Goal: Task Accomplishment & Management: Manage account settings

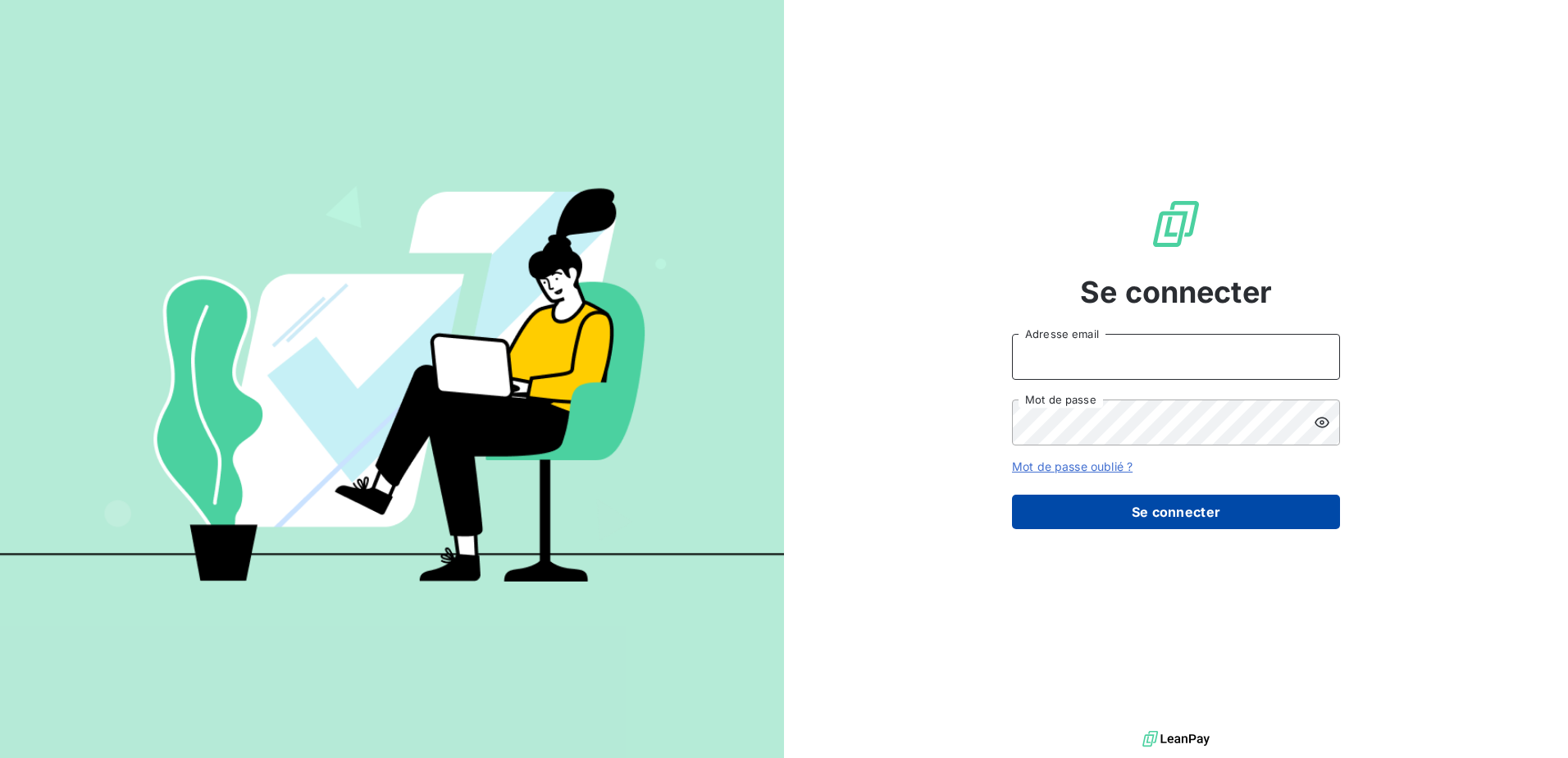
type input "[EMAIL_ADDRESS][DOMAIN_NAME]"
click at [1203, 516] on button "Se connecter" at bounding box center [1176, 512] width 328 height 35
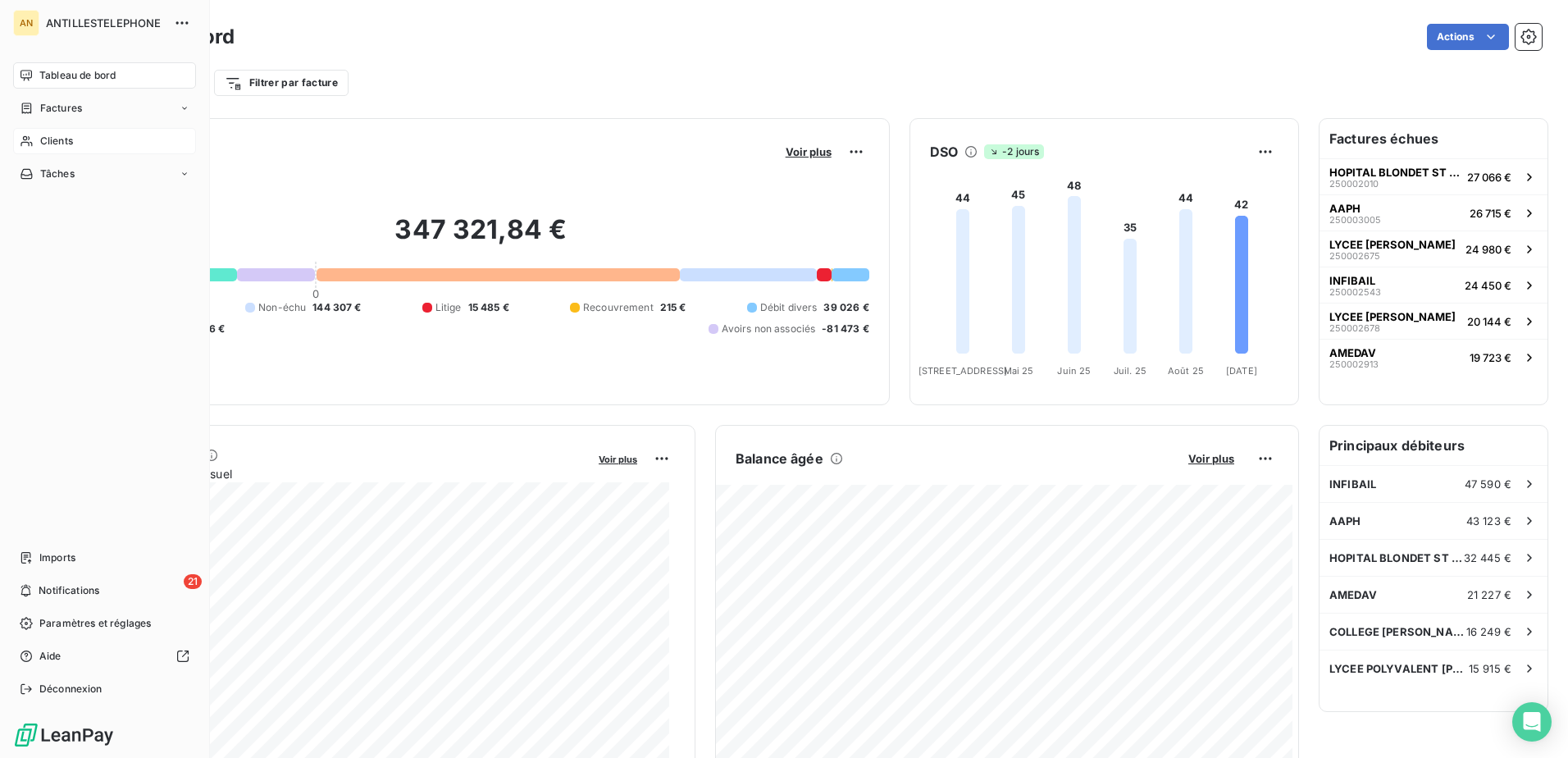
click at [30, 138] on icon at bounding box center [26, 141] width 14 height 13
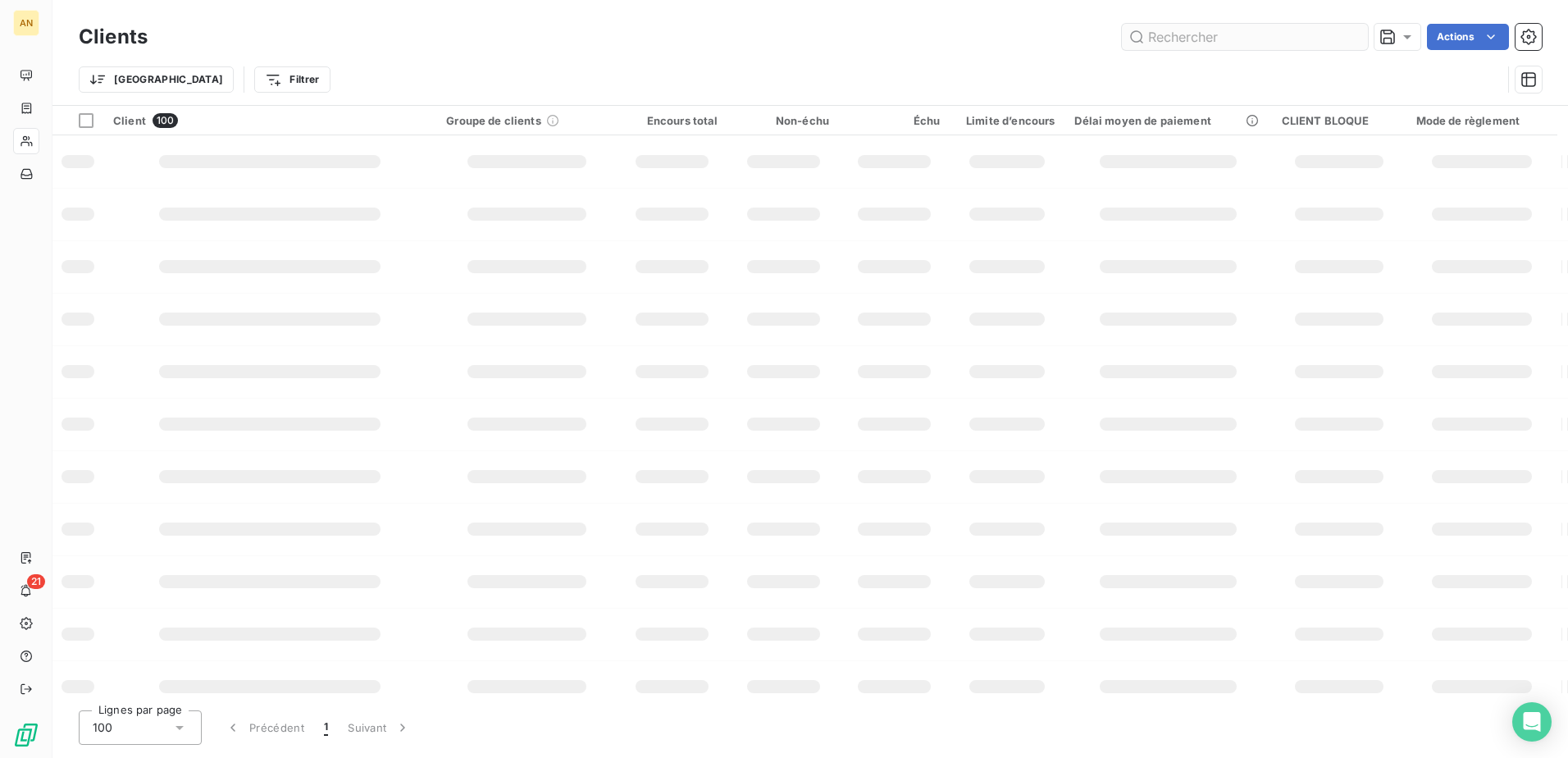
click at [1167, 41] on input "text" at bounding box center [1245, 36] width 246 height 26
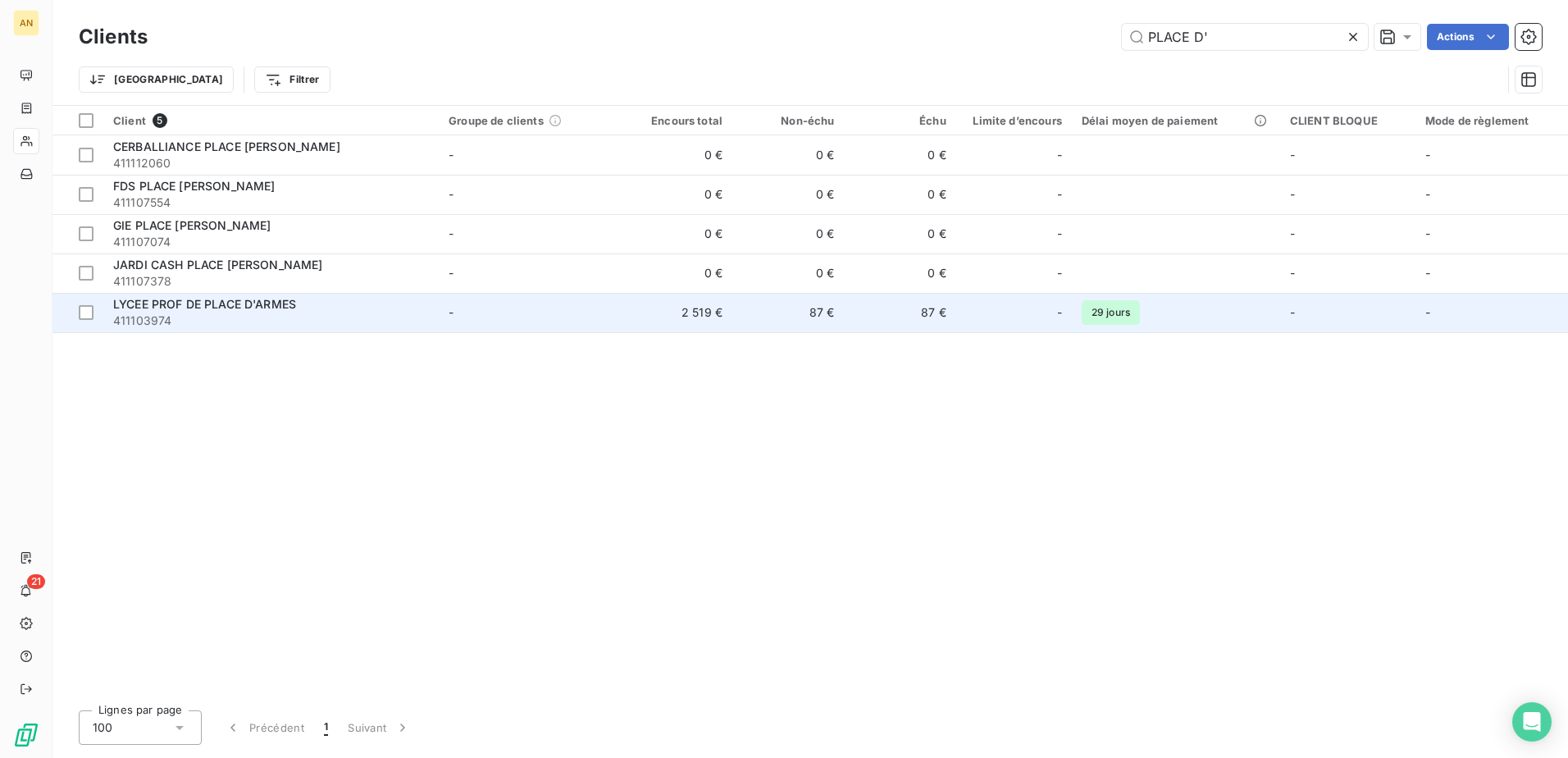
type input "PLACE D'"
click at [285, 301] on span "LYCEE PROF DE PLACE D'ARMES" at bounding box center [204, 303] width 183 height 14
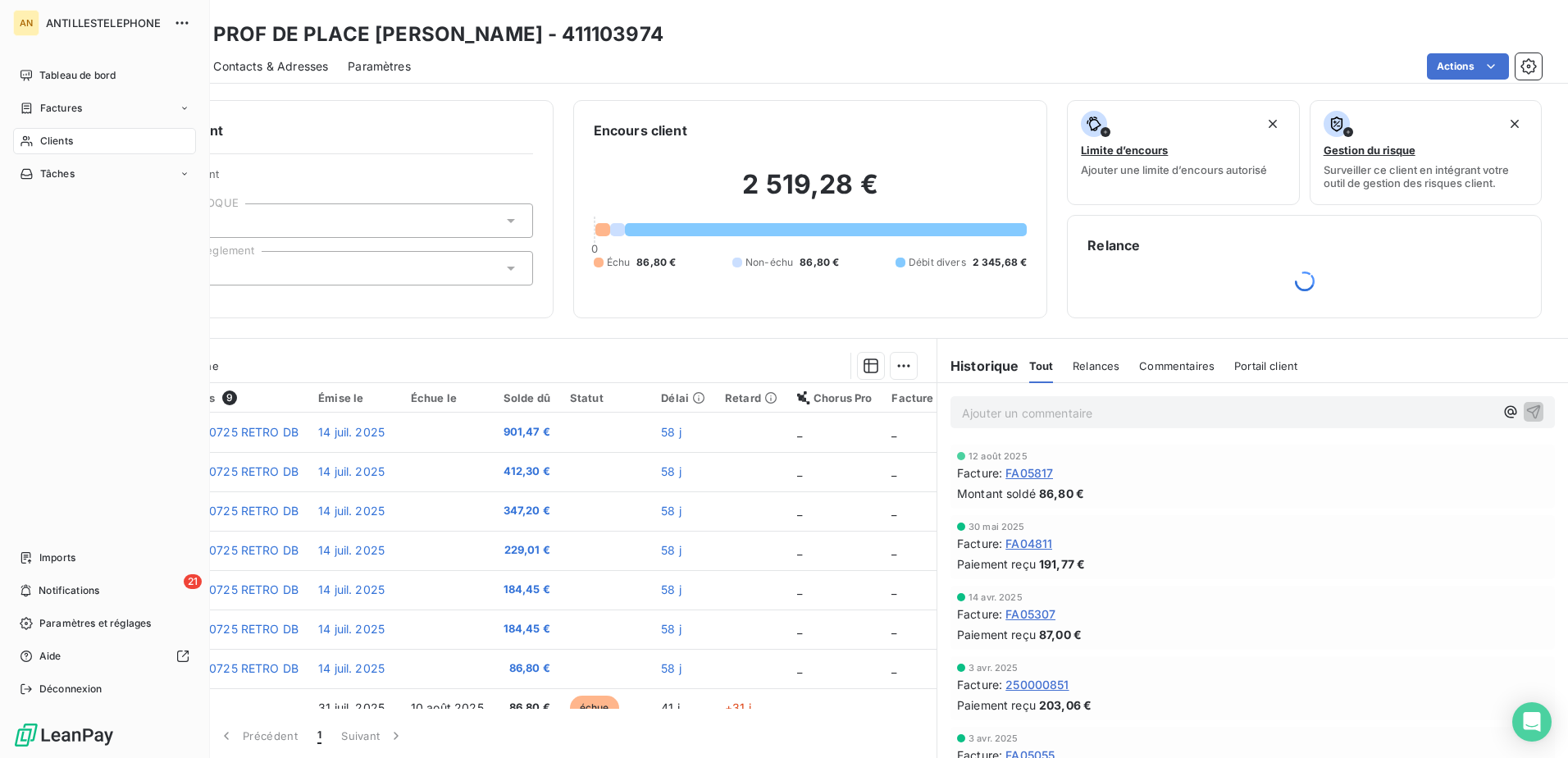
click at [46, 143] on span "Clients" at bounding box center [56, 141] width 33 height 15
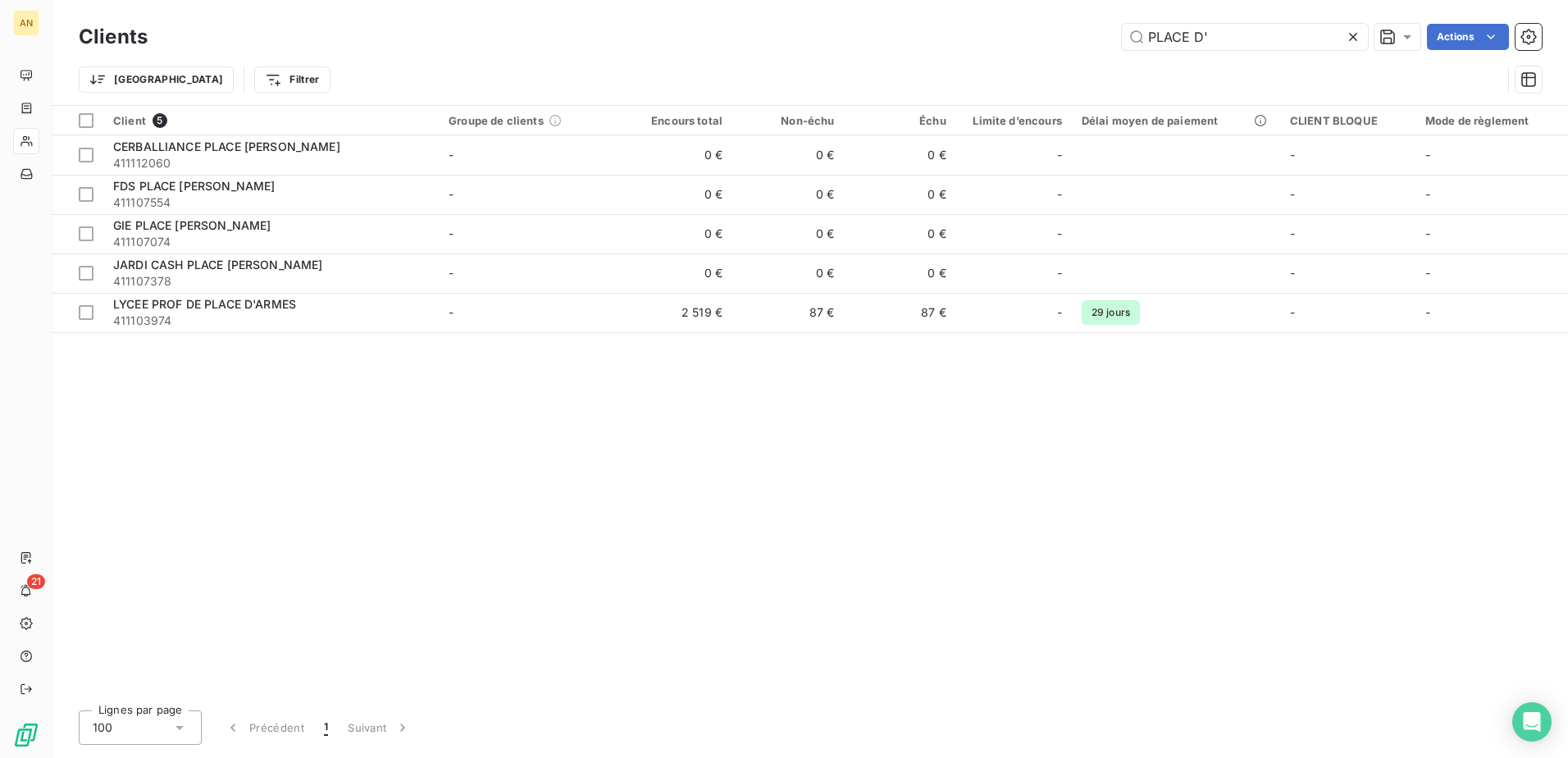
drag, startPoint x: 1212, startPoint y: 36, endPoint x: 1106, endPoint y: 36, distance: 106.0
click at [1106, 36] on div "PLACE D' Actions" at bounding box center [855, 36] width 1375 height 26
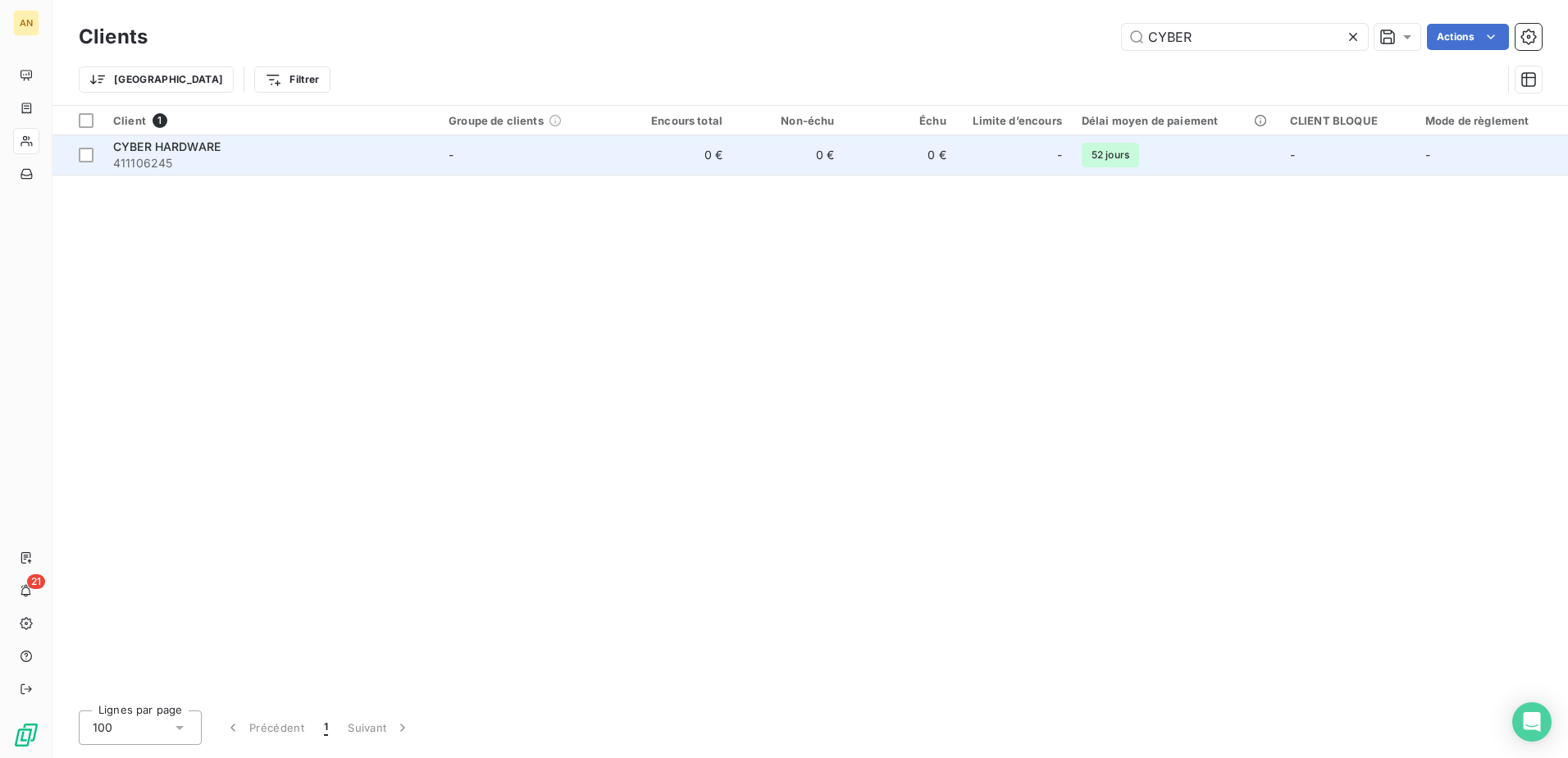
type input "CYBER"
click at [911, 164] on td "0 €" at bounding box center [900, 155] width 111 height 39
